Goal: Ask a question

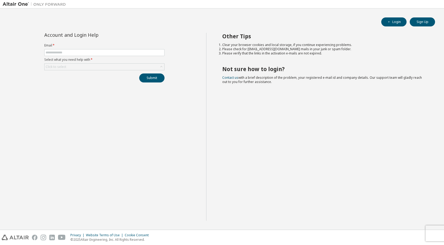
click at [61, 48] on form "Email * Select what you need help with * Click to select" at bounding box center [104, 56] width 120 height 27
click at [62, 52] on input "text" at bounding box center [105, 52] width 118 height 4
type input "**********"
click at [84, 66] on div "Click to select" at bounding box center [105, 67] width 120 height 6
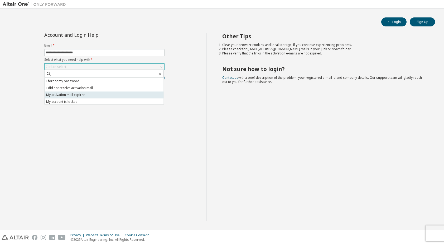
scroll to position [15, 0]
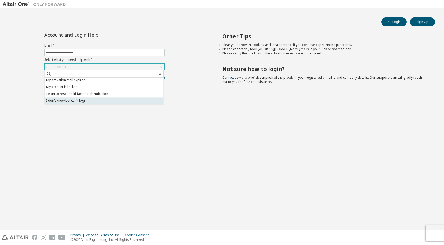
click at [105, 97] on li "I don't know but can't login" at bounding box center [104, 100] width 119 height 7
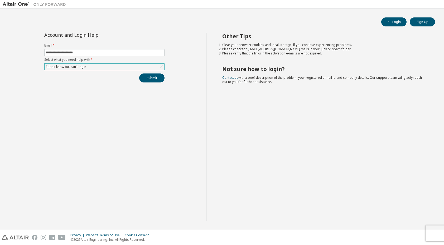
click at [139, 77] on div "Submit" at bounding box center [104, 77] width 120 height 9
click at [141, 77] on button "Submit" at bounding box center [151, 77] width 25 height 9
click at [401, 22] on button "Login" at bounding box center [394, 21] width 25 height 9
